Goal: Transaction & Acquisition: Purchase product/service

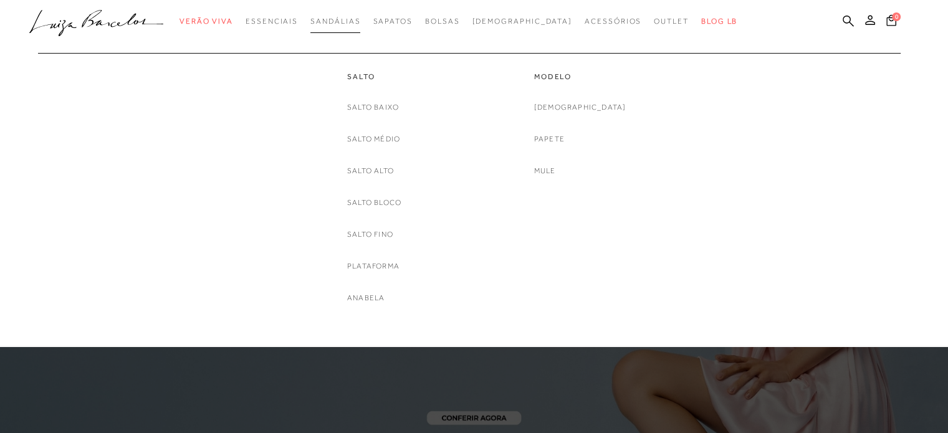
click at [360, 22] on span "Sandálias" at bounding box center [335, 21] width 50 height 9
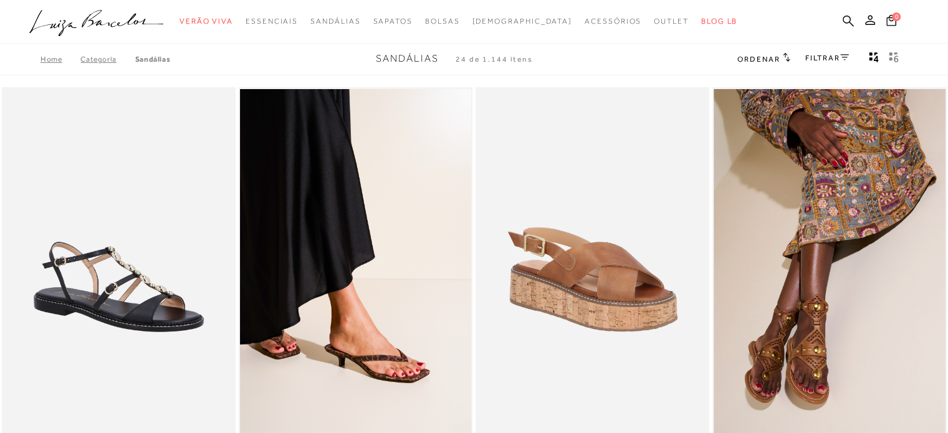
click at [758, 54] on h2 "Ordenar" at bounding box center [763, 58] width 52 height 12
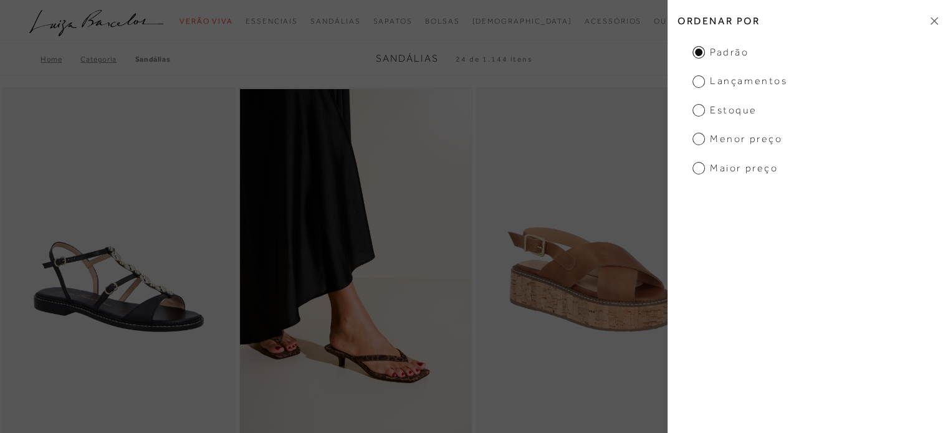
click at [556, 59] on div "Home Categoria [GEOGRAPHIC_DATA] Sandálias 24 de 1.144 itens Ordenar Ordenar po…" at bounding box center [474, 59] width 948 height 32
click at [935, 21] on icon at bounding box center [933, 21] width 7 height 8
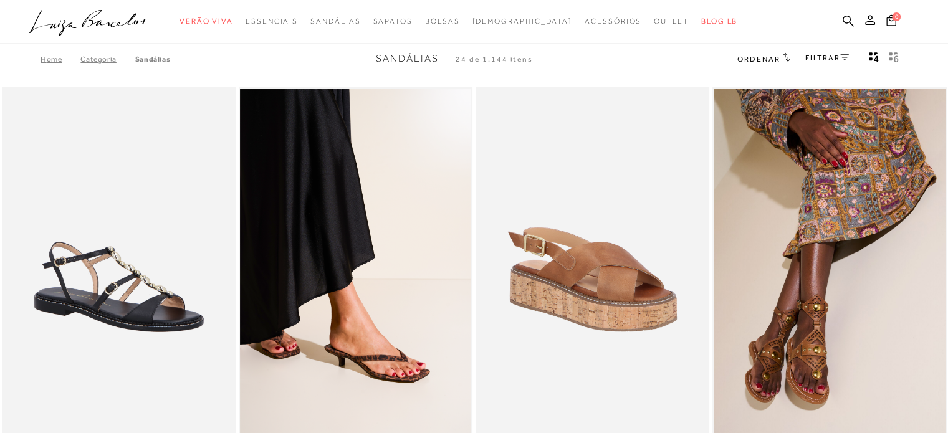
click at [783, 60] on icon at bounding box center [786, 56] width 7 height 9
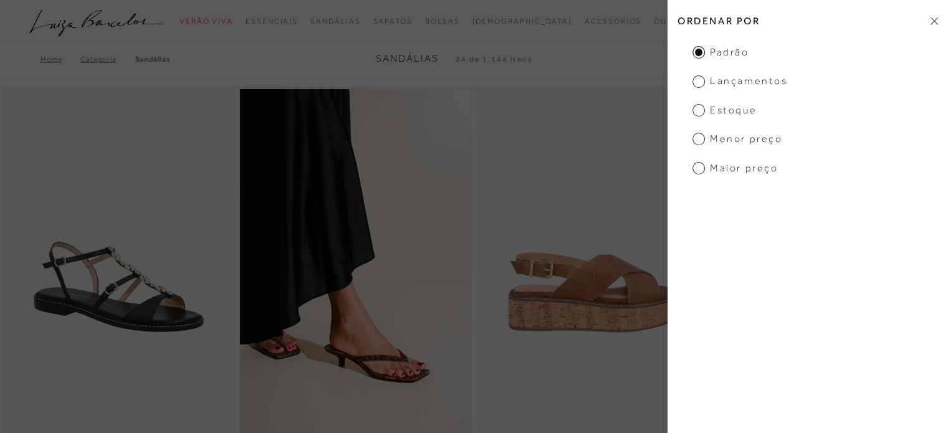
click at [498, 176] on img at bounding box center [593, 262] width 232 height 351
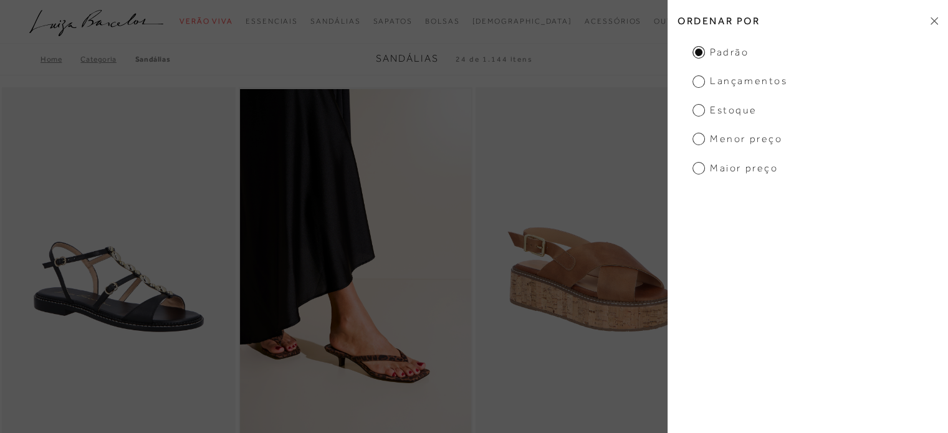
click at [933, 16] on h2 "Ordenar por" at bounding box center [807, 20] width 280 height 29
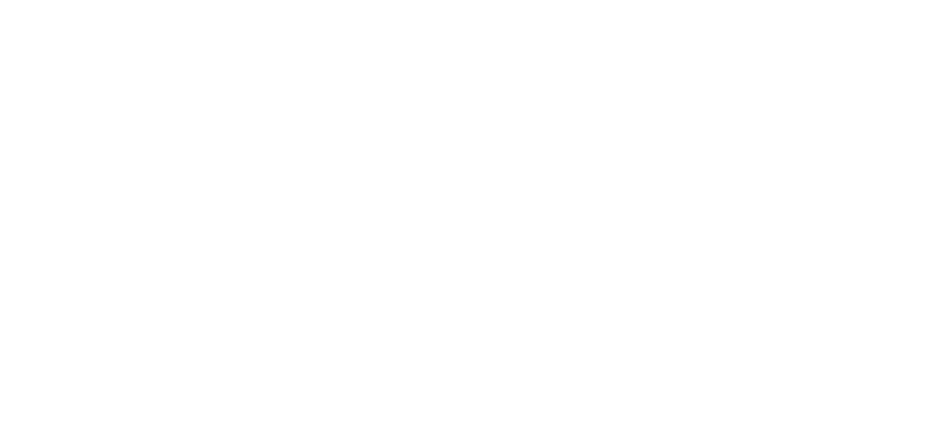
scroll to position [11, 0]
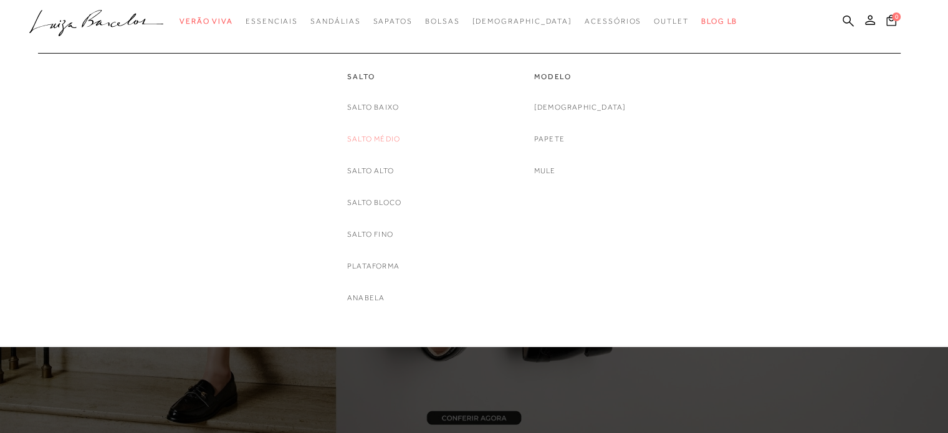
click at [356, 136] on link "Salto Médio" at bounding box center [373, 139] width 53 height 13
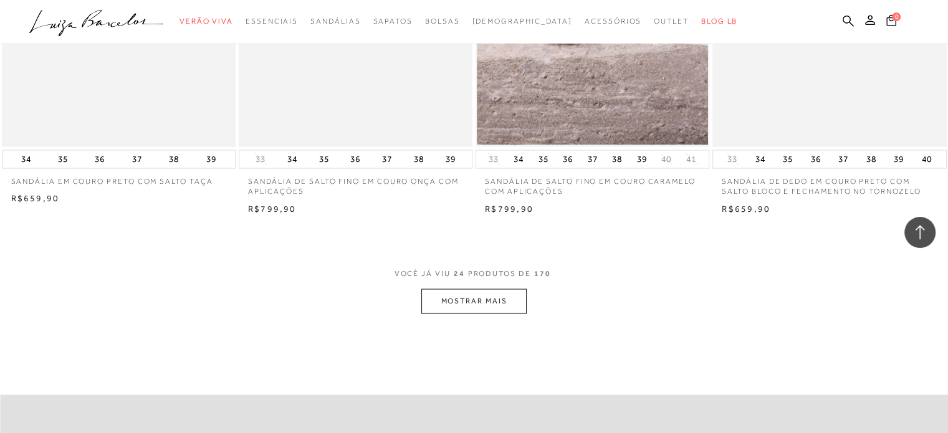
scroll to position [2487, 0]
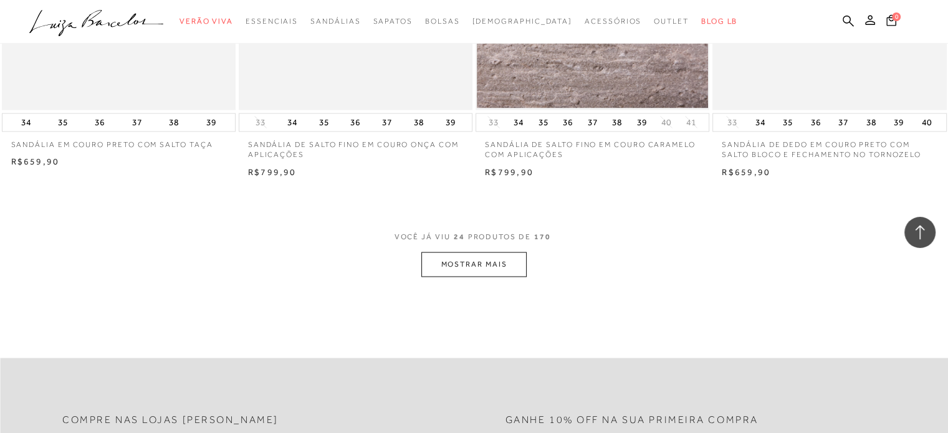
click at [516, 254] on button "MOSTRAR MAIS" at bounding box center [473, 264] width 105 height 24
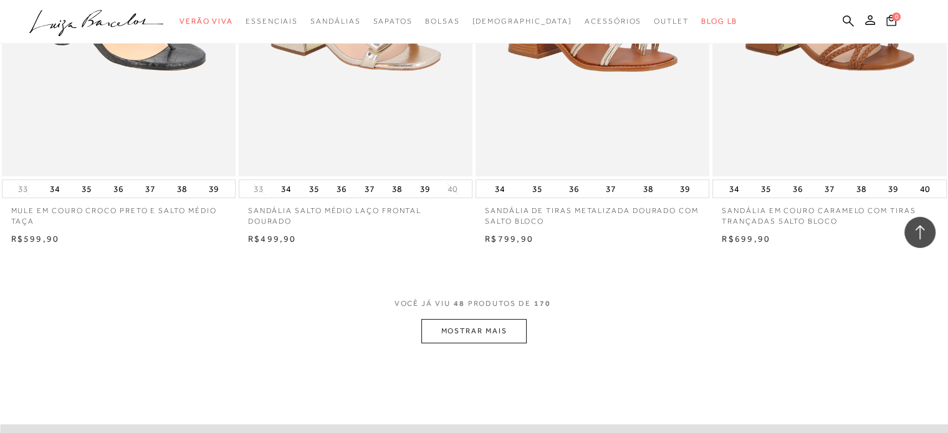
scroll to position [5064, 0]
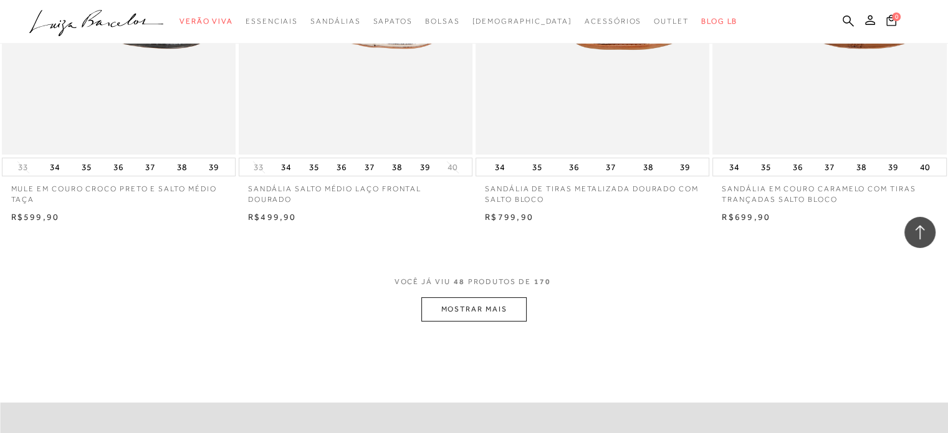
click at [506, 297] on button "MOSTRAR MAIS" at bounding box center [473, 309] width 105 height 24
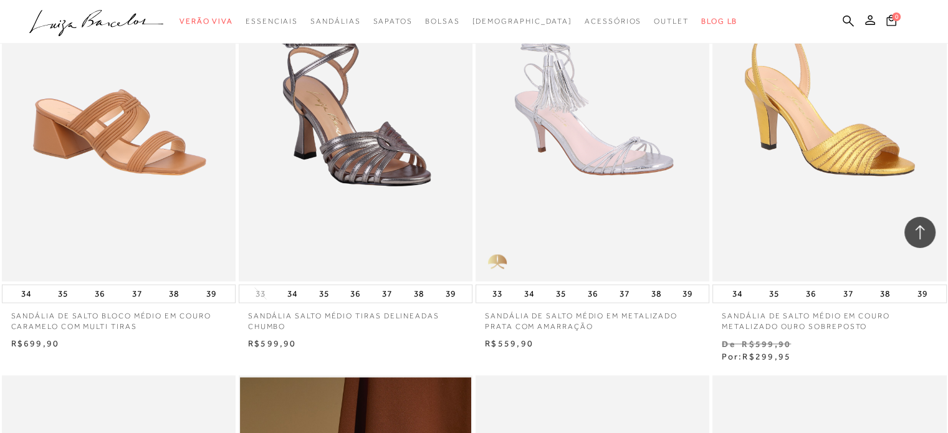
scroll to position [7107, 0]
